Goal: Task Accomplishment & Management: Complete application form

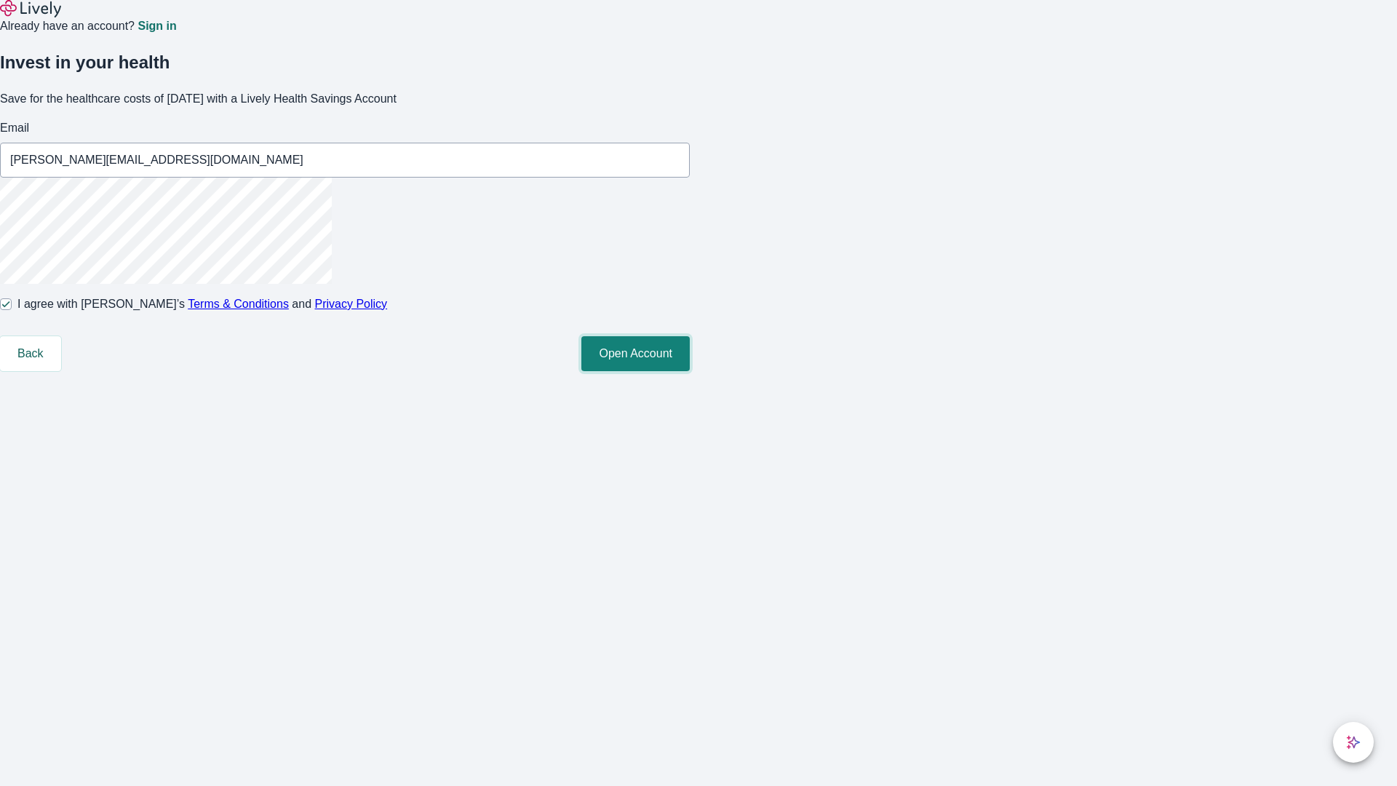
click at [690, 371] on button "Open Account" at bounding box center [635, 353] width 108 height 35
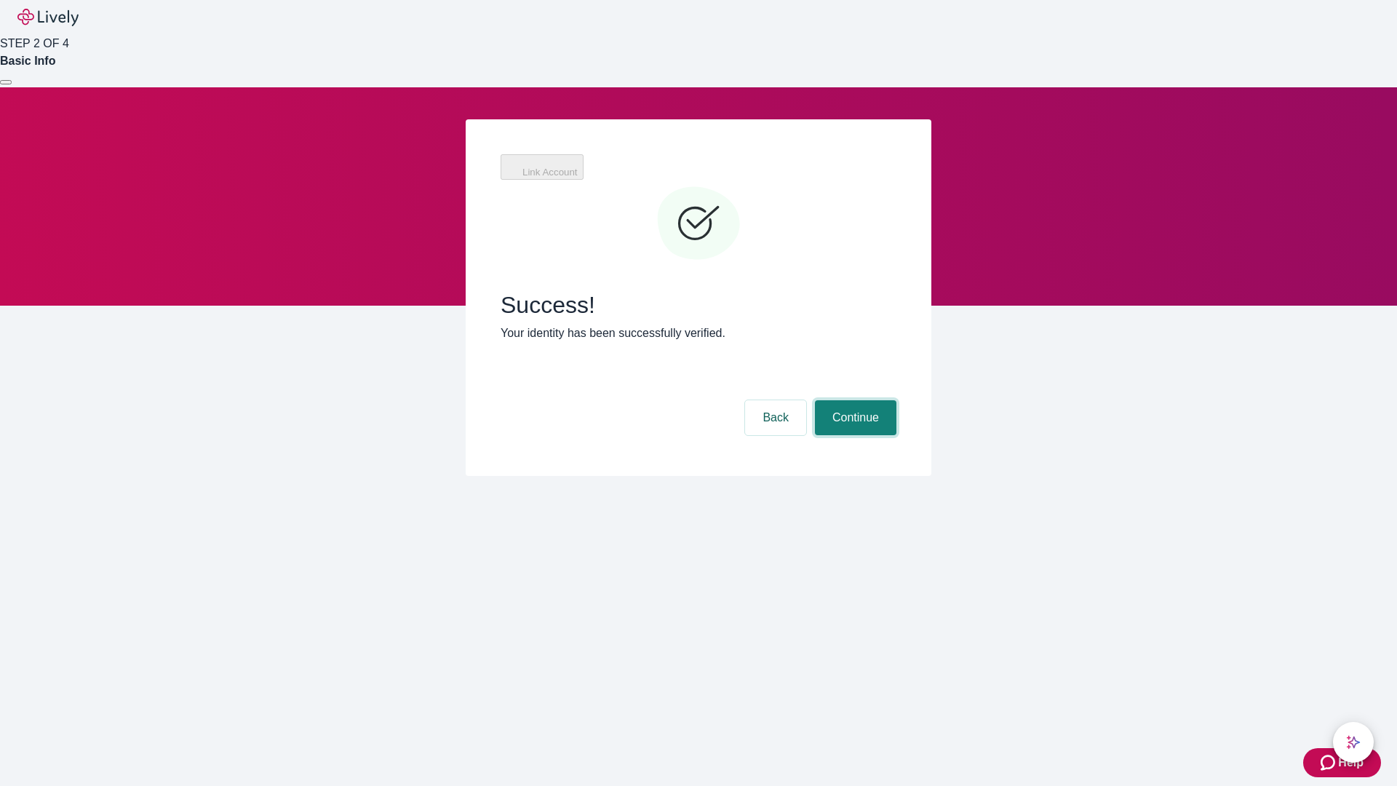
click at [854, 400] on button "Continue" at bounding box center [855, 417] width 81 height 35
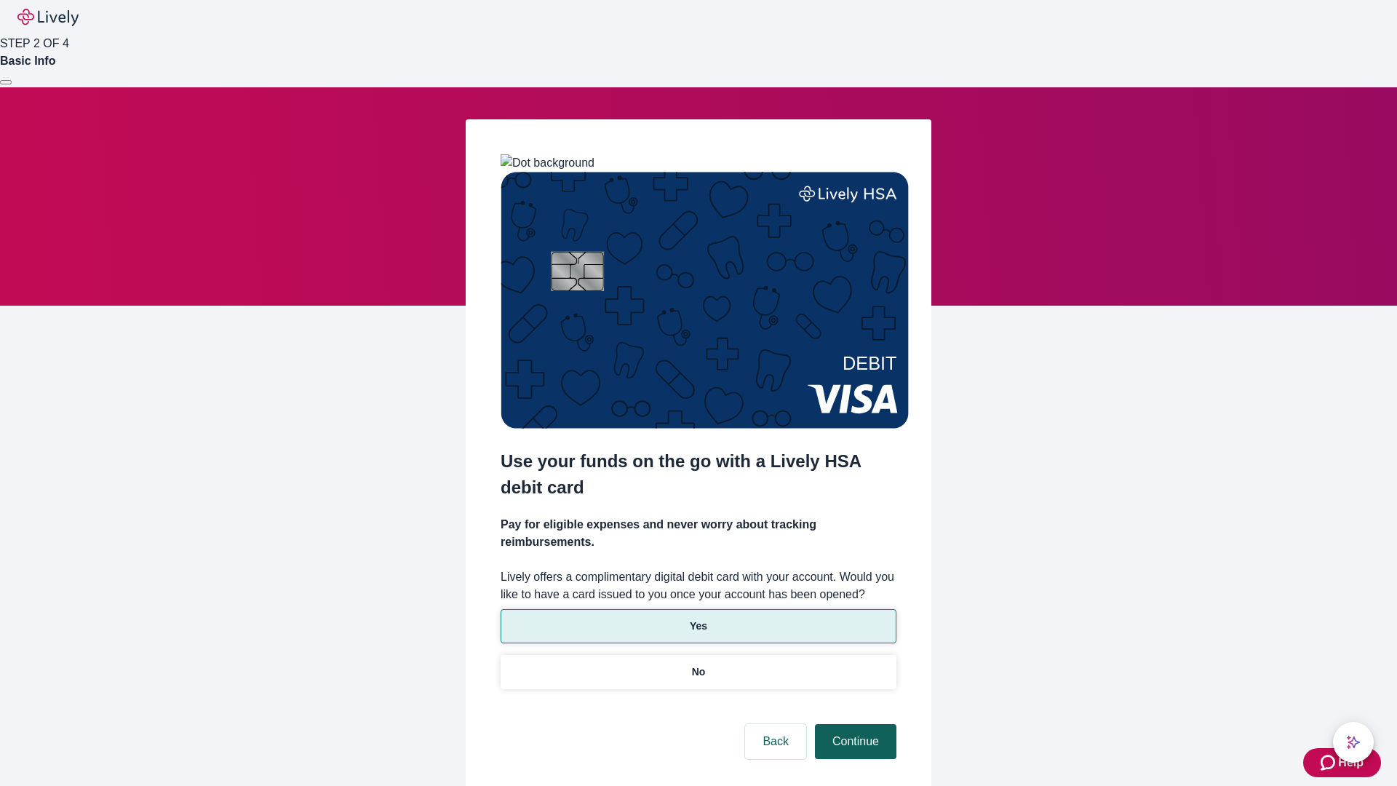
click at [698, 664] on p "No" at bounding box center [699, 671] width 14 height 15
click at [854, 724] on button "Continue" at bounding box center [855, 741] width 81 height 35
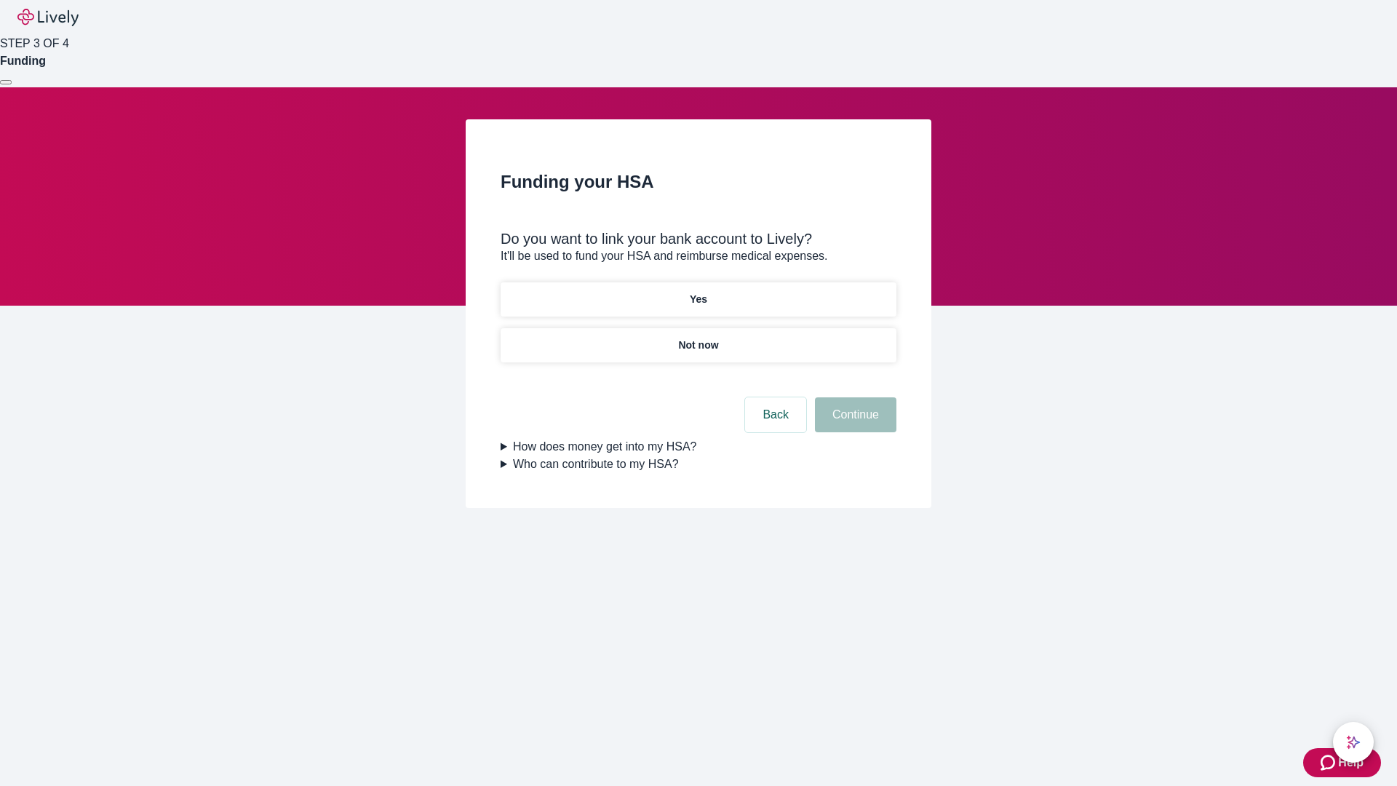
click at [698, 292] on p "Yes" at bounding box center [698, 299] width 17 height 15
click at [854, 397] on button "Continue" at bounding box center [855, 414] width 81 height 35
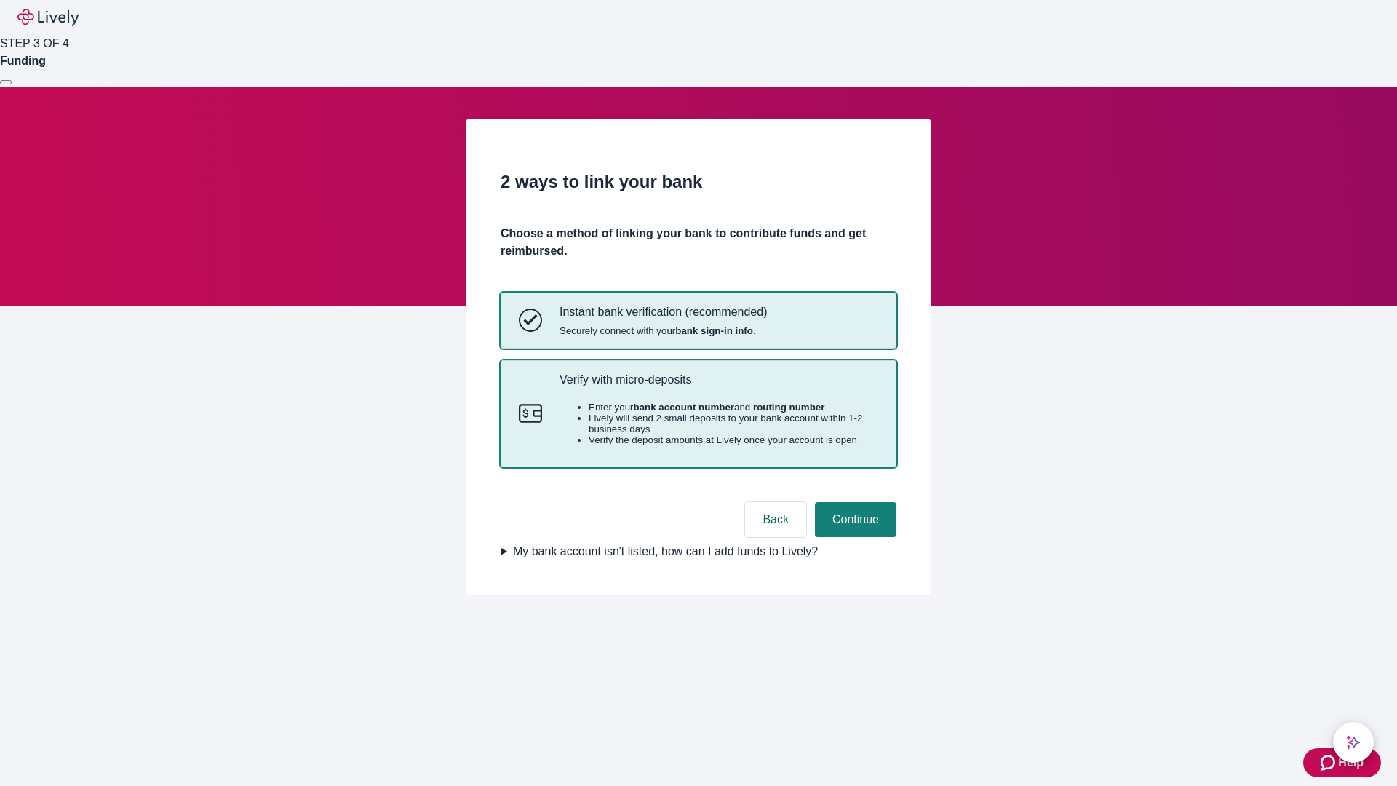
click at [718, 386] on p "Verify with micro-deposits" at bounding box center [719, 380] width 319 height 14
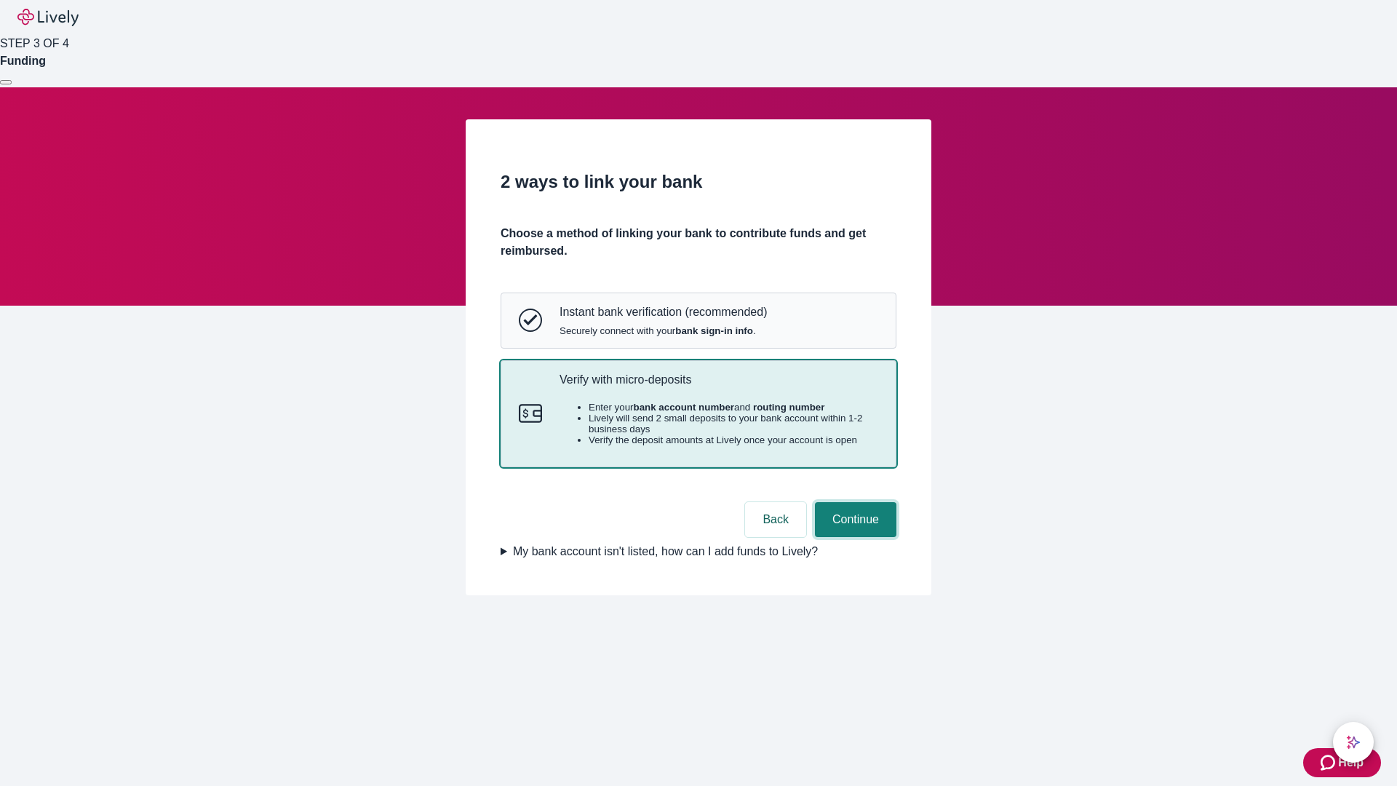
click at [854, 537] on button "Continue" at bounding box center [855, 519] width 81 height 35
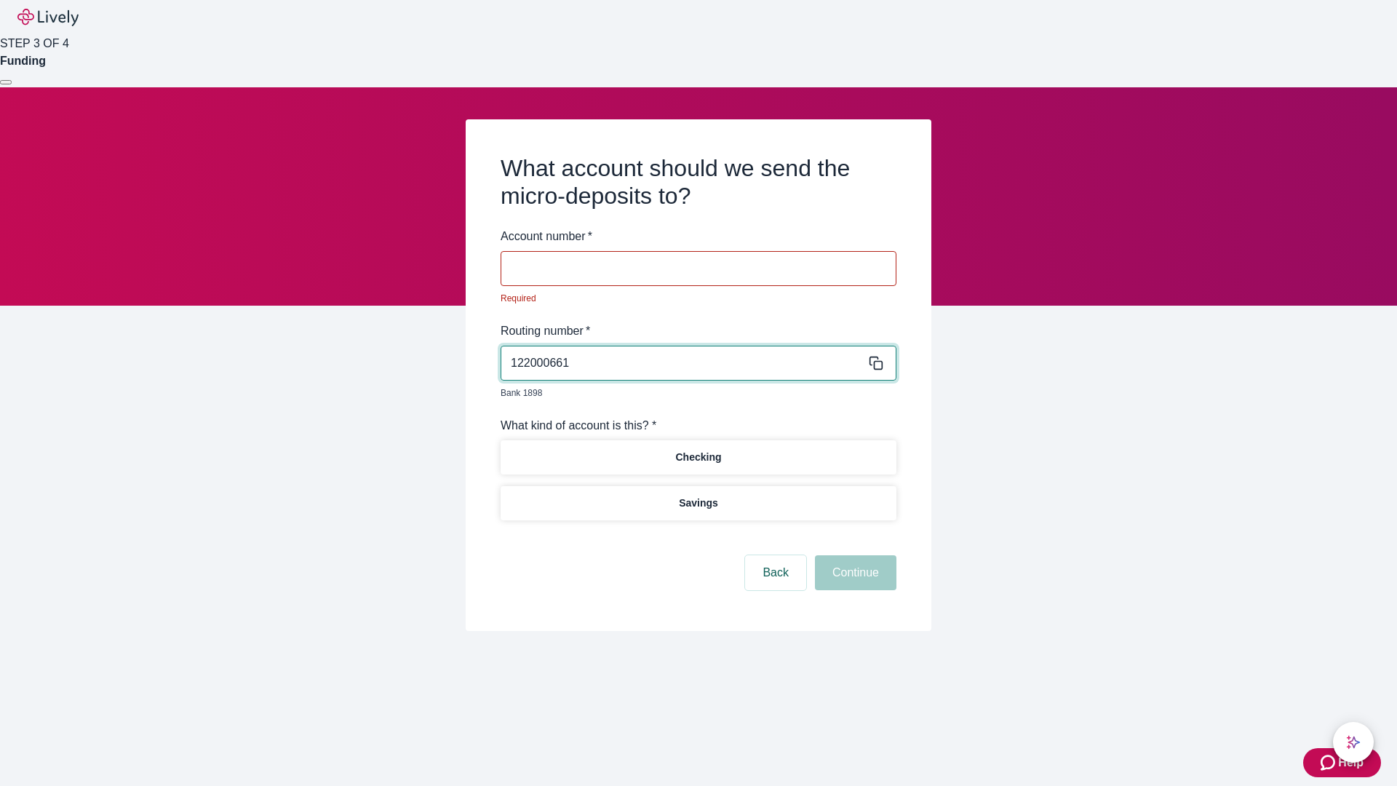
type input "122000661"
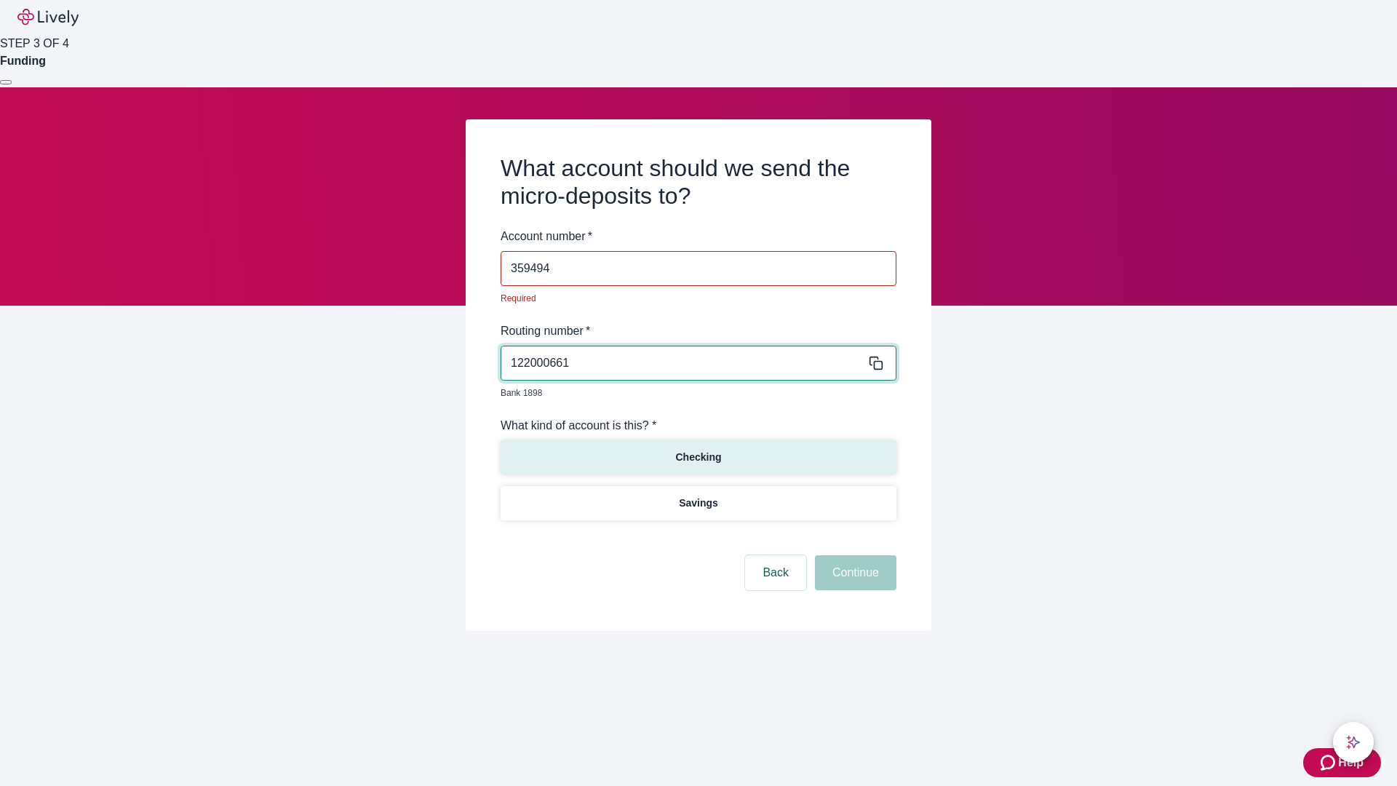
type input "359494"
click at [698, 450] on p "Checking" at bounding box center [698, 457] width 46 height 15
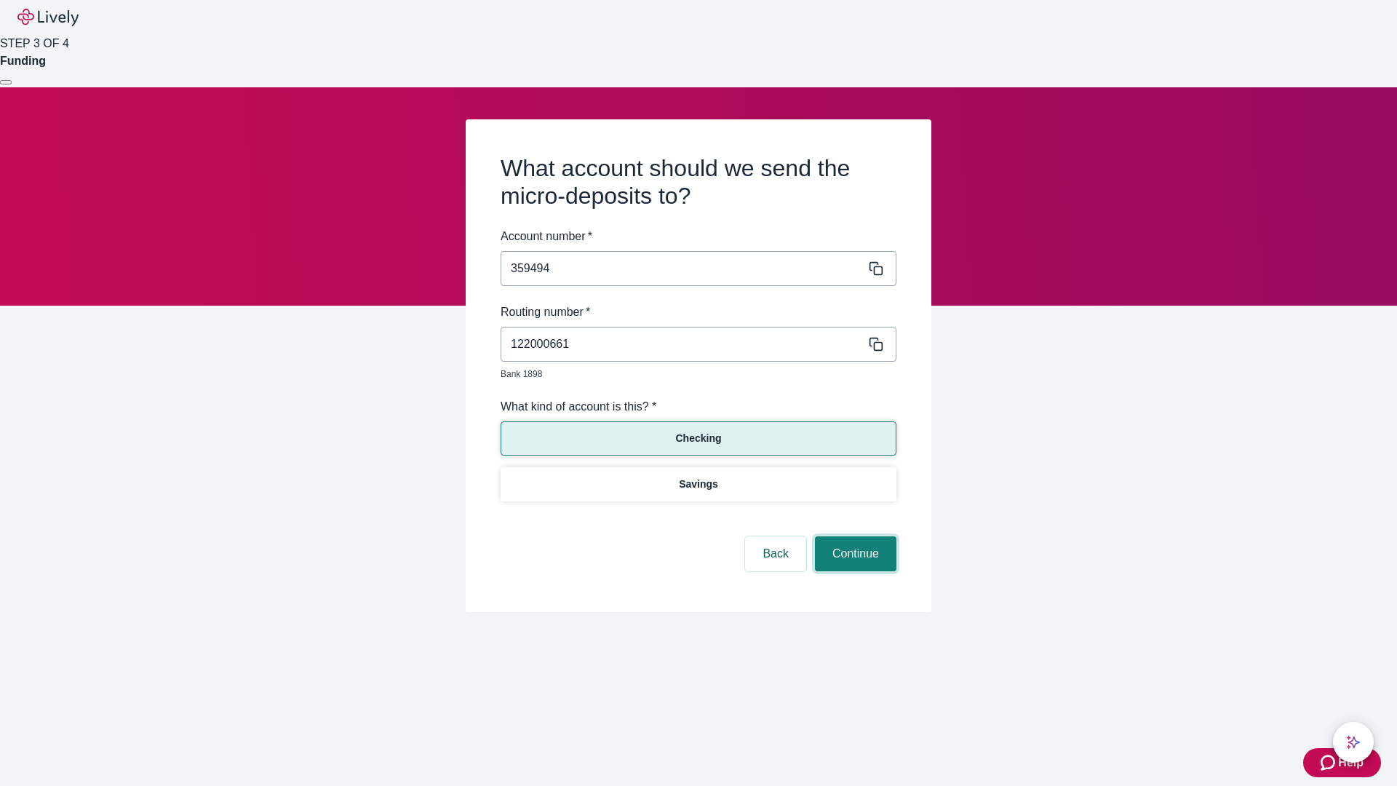
click at [854, 537] on button "Continue" at bounding box center [855, 553] width 81 height 35
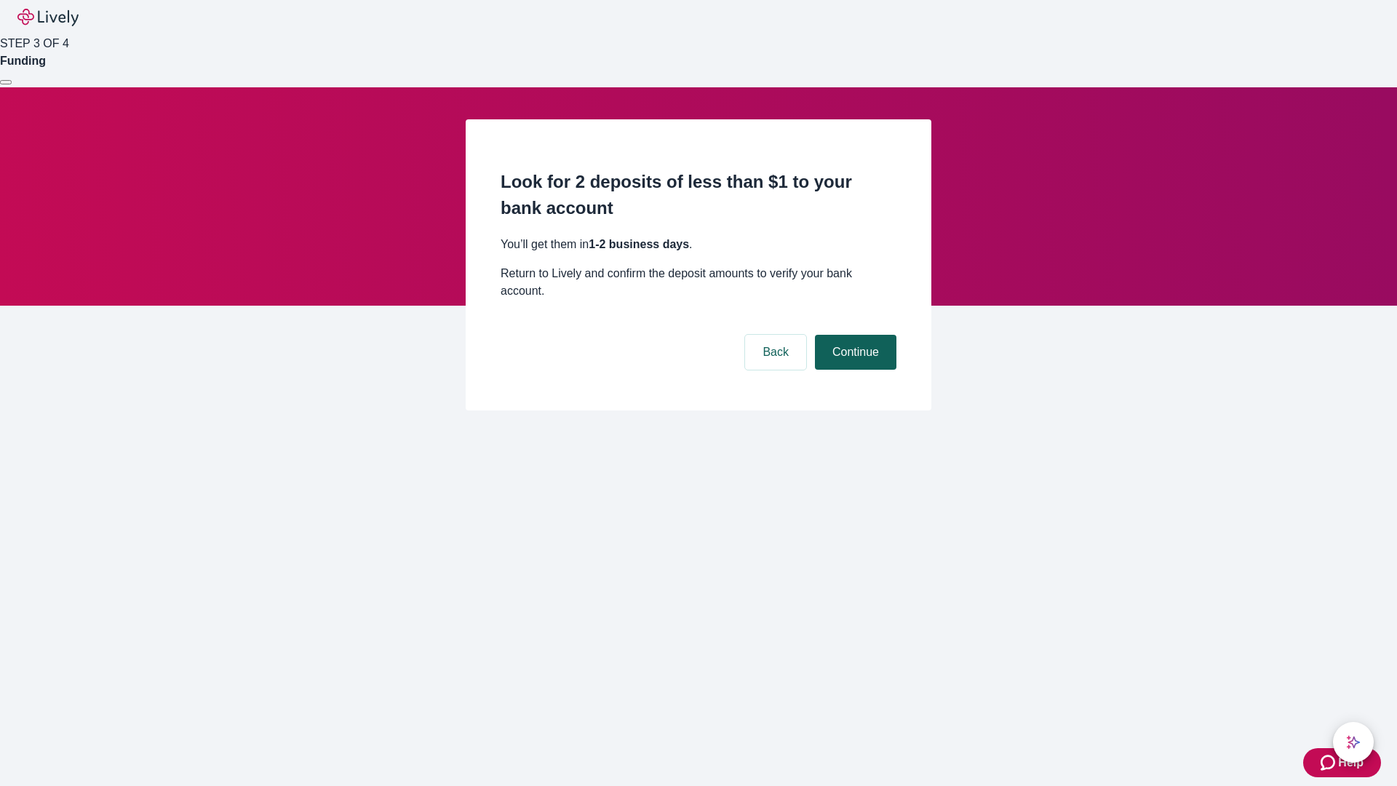
click at [854, 335] on button "Continue" at bounding box center [855, 352] width 81 height 35
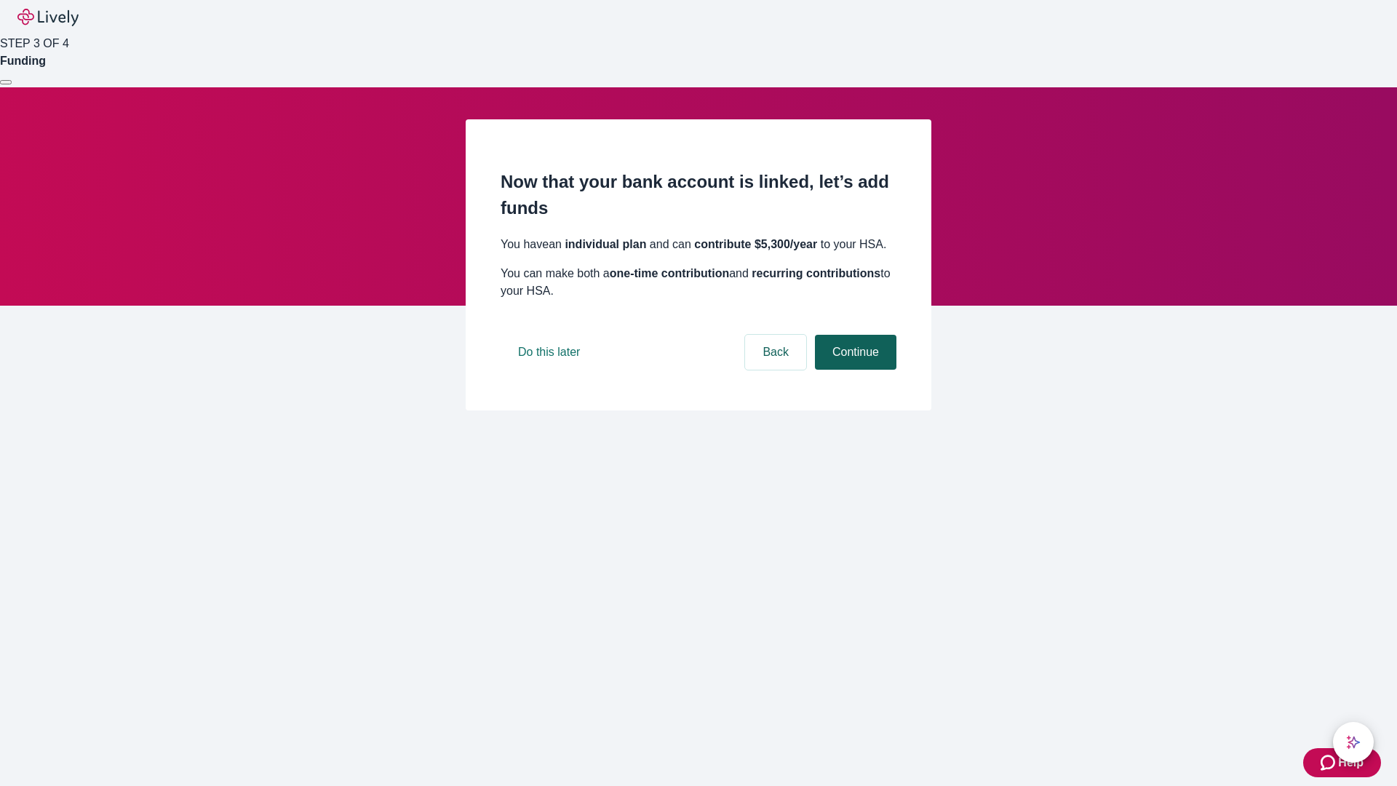
click at [854, 370] on button "Continue" at bounding box center [855, 352] width 81 height 35
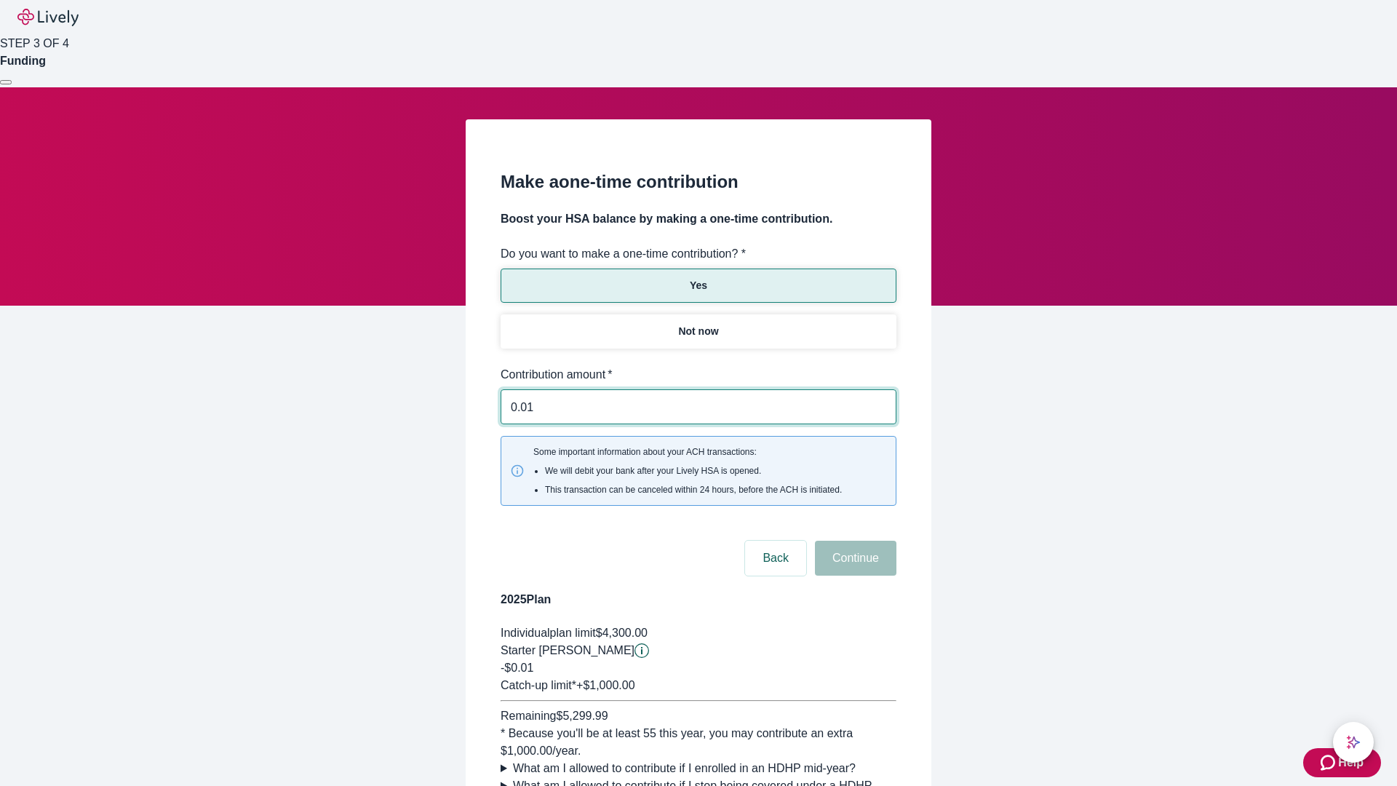
type input "0.01"
click at [854, 541] on button "Continue" at bounding box center [855, 558] width 81 height 35
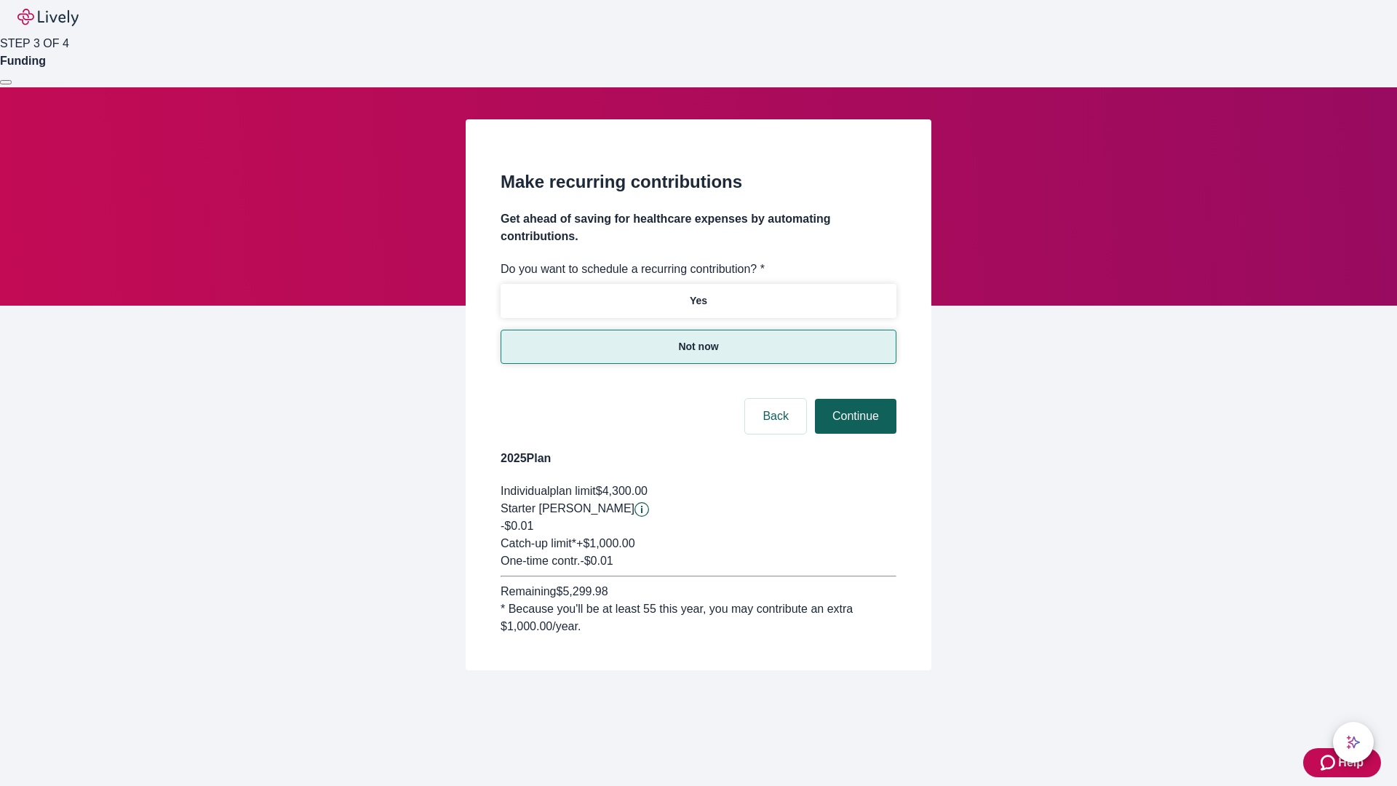
click at [854, 399] on button "Continue" at bounding box center [855, 416] width 81 height 35
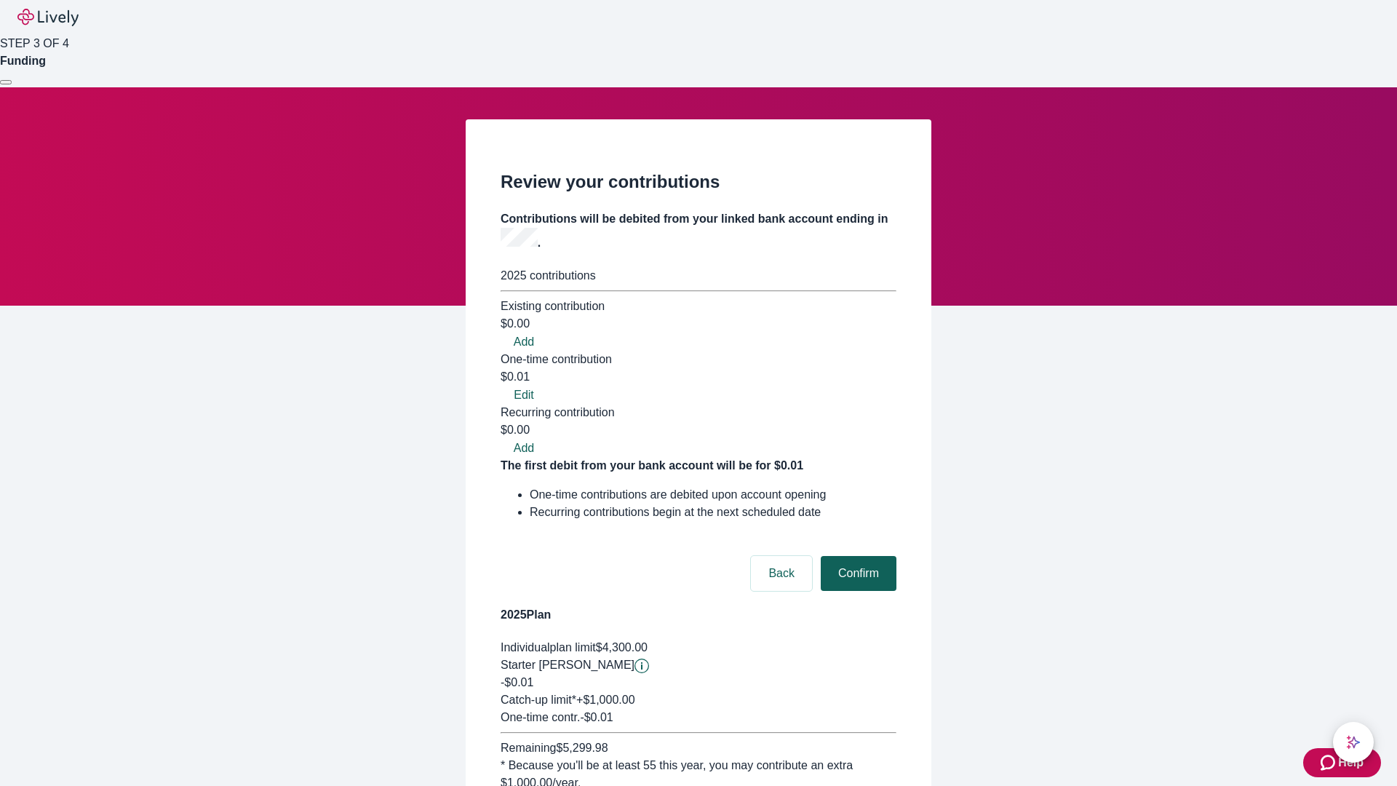
click at [856, 556] on button "Confirm" at bounding box center [859, 573] width 76 height 35
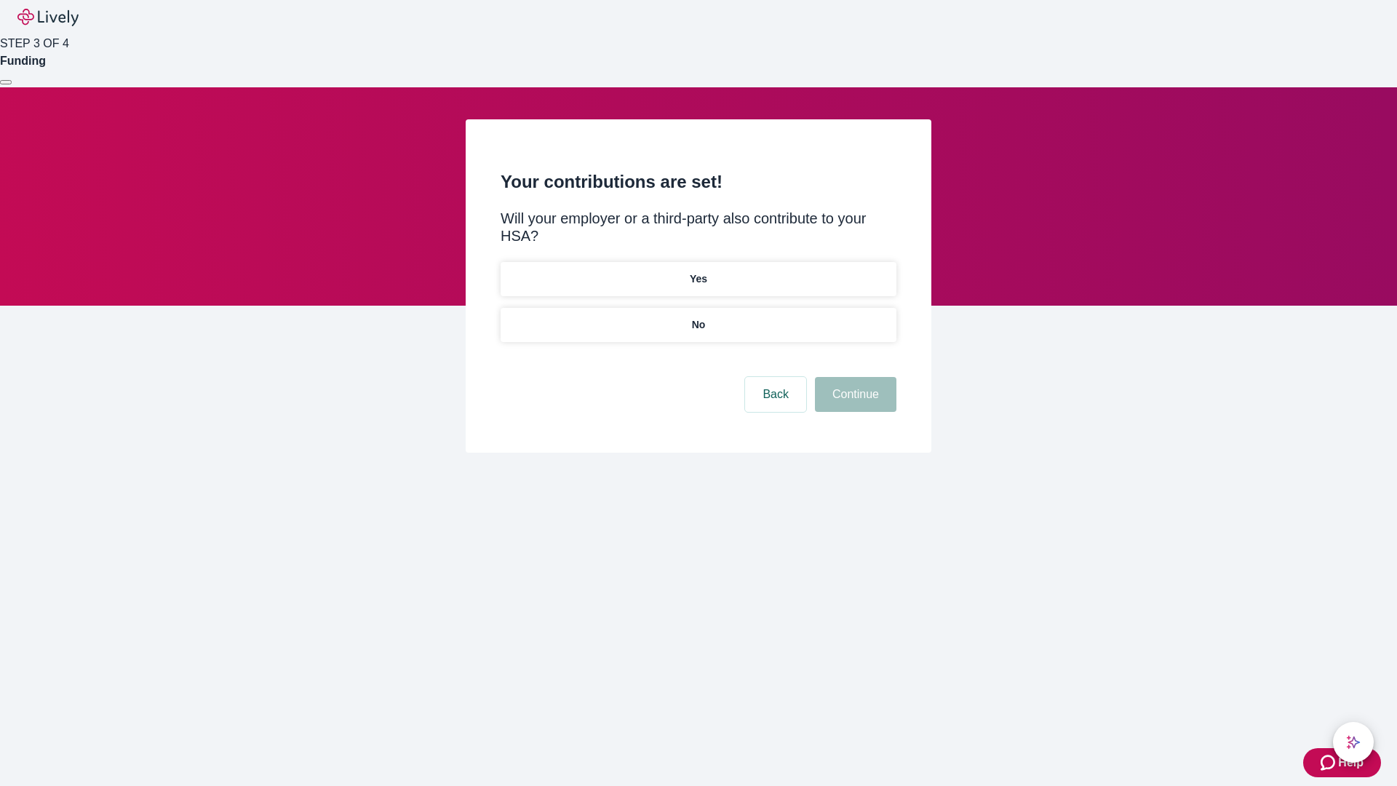
click at [698, 317] on p "No" at bounding box center [699, 324] width 14 height 15
click at [854, 377] on button "Continue" at bounding box center [855, 394] width 81 height 35
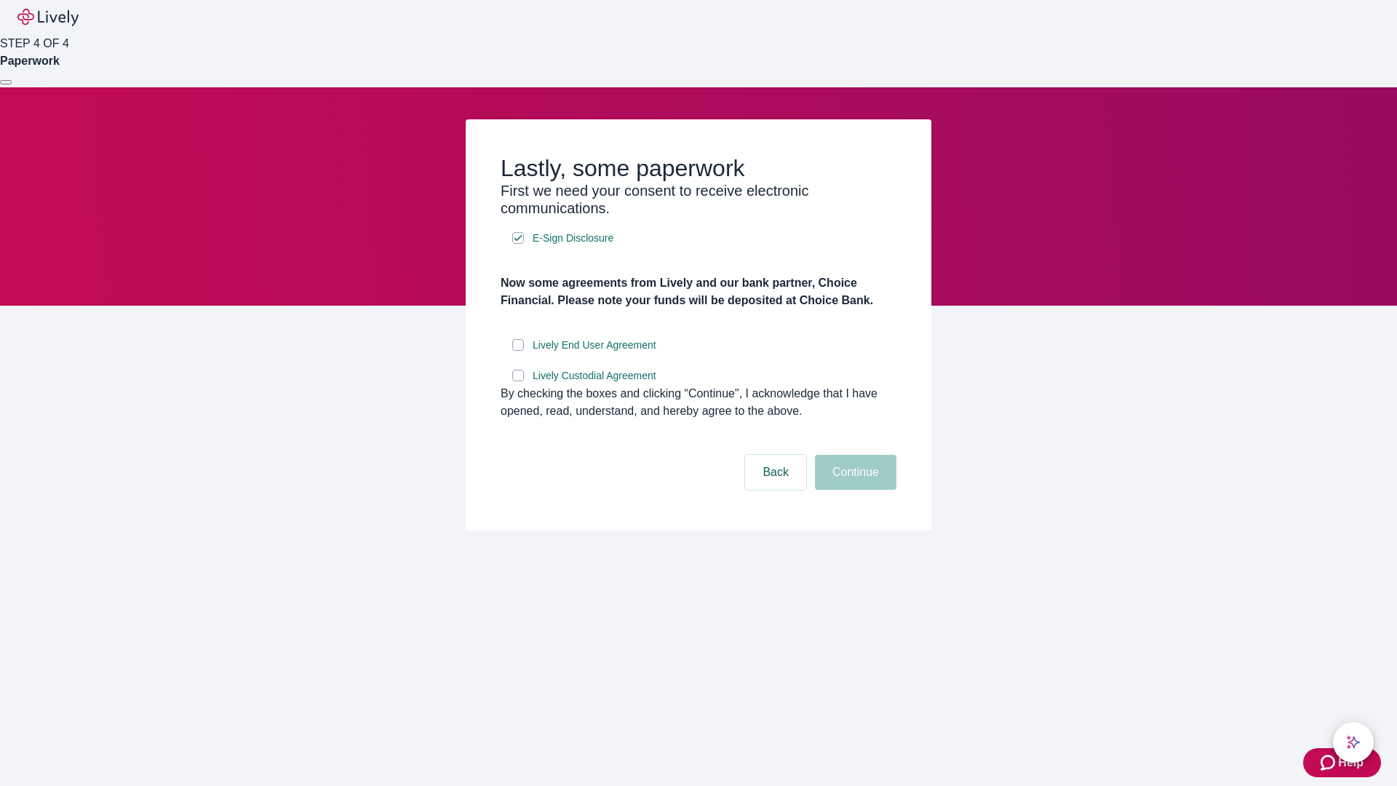
click at [518, 351] on input "Lively End User Agreement" at bounding box center [518, 345] width 12 height 12
checkbox input "true"
click at [518, 381] on input "Lively Custodial Agreement" at bounding box center [518, 376] width 12 height 12
checkbox input "true"
click at [854, 490] on button "Continue" at bounding box center [855, 472] width 81 height 35
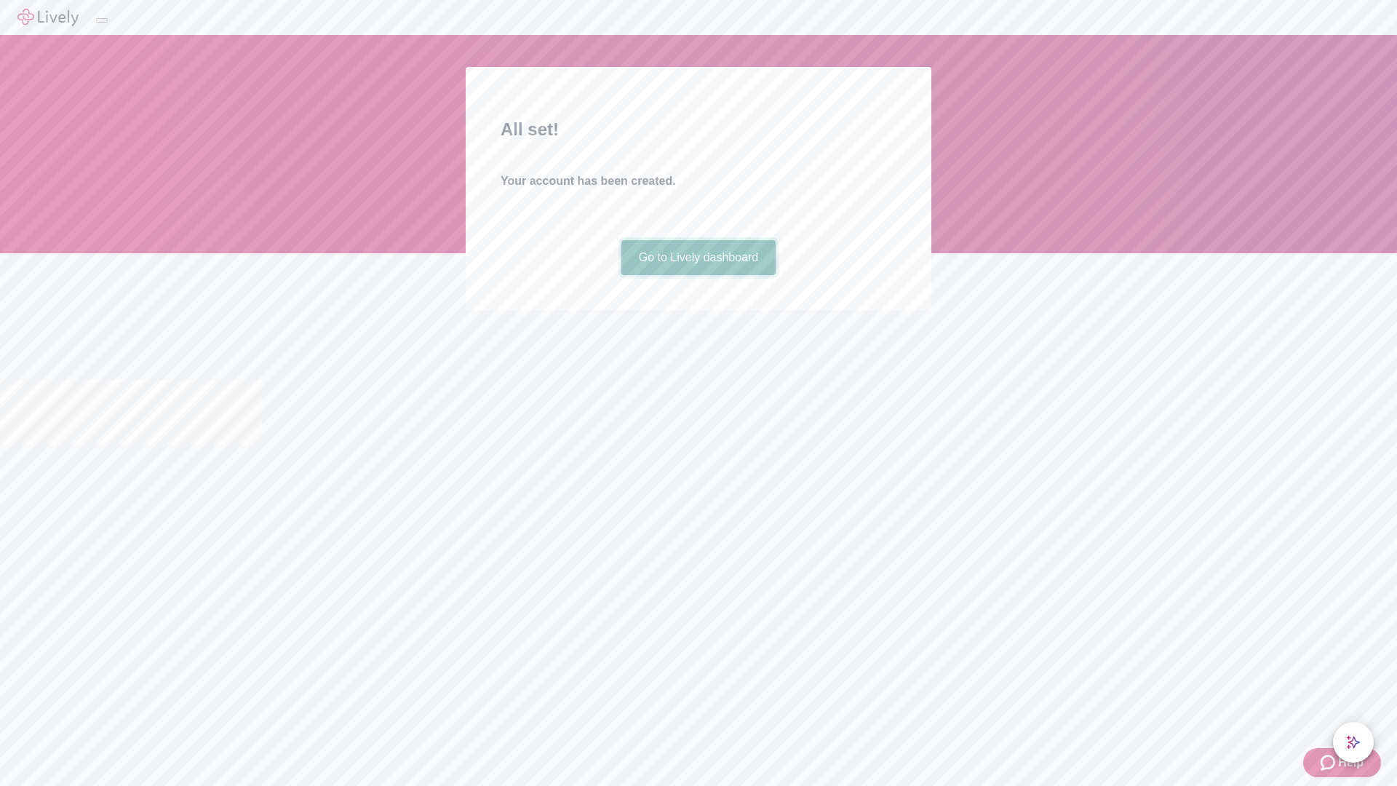
click at [698, 275] on link "Go to Lively dashboard" at bounding box center [698, 257] width 155 height 35
